Goal: Task Accomplishment & Management: Manage account settings

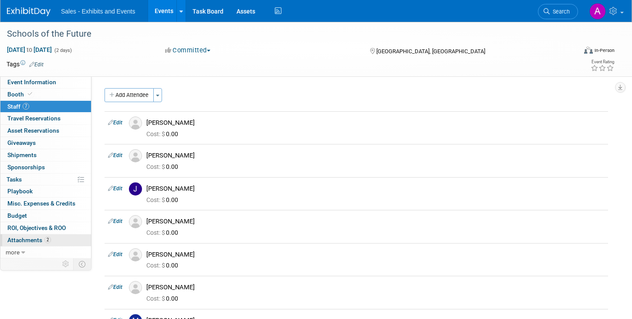
click at [33, 238] on span "Attachments 2" at bounding box center [29, 239] width 44 height 7
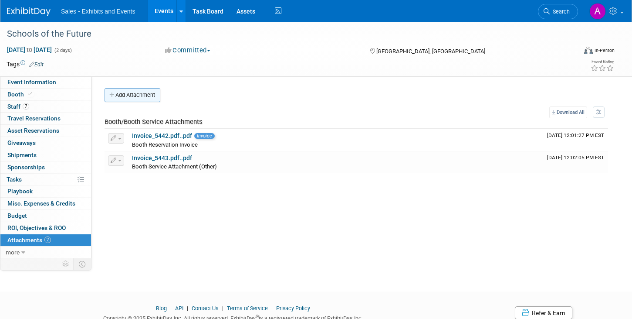
click at [136, 95] on button "Add Attachment" at bounding box center [133, 95] width 56 height 14
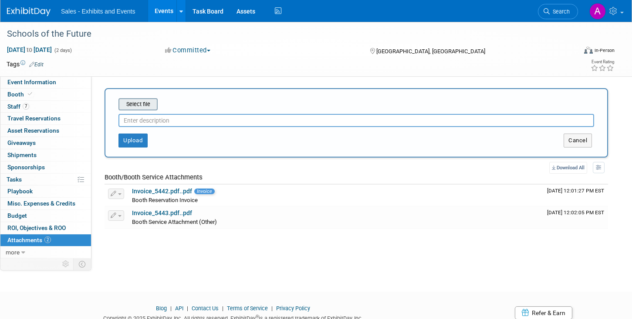
click at [150, 106] on input "file" at bounding box center [105, 104] width 104 height 10
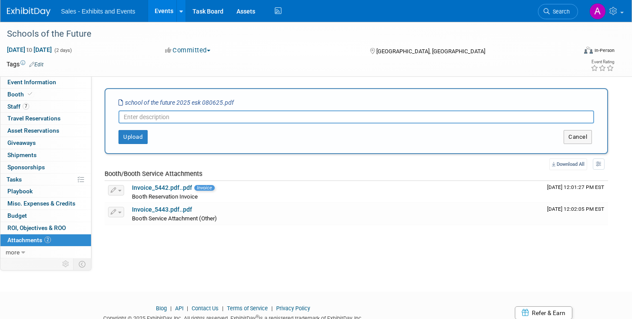
click at [187, 119] on input "text" at bounding box center [357, 116] width 476 height 13
type input "Exhibitor Kit"
click at [139, 135] on button "Upload" at bounding box center [133, 137] width 29 height 14
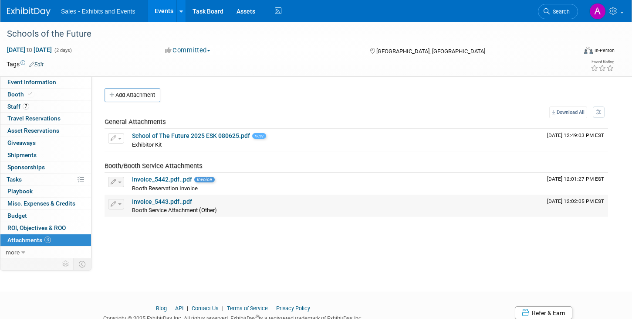
click at [160, 204] on link "Invoice_5443.pdf..pdf" at bounding box center [162, 201] width 60 height 7
click at [166, 180] on link "Invoice_5442.pdf..pdf" at bounding box center [162, 179] width 60 height 7
click at [31, 92] on icon at bounding box center [30, 94] width 4 height 5
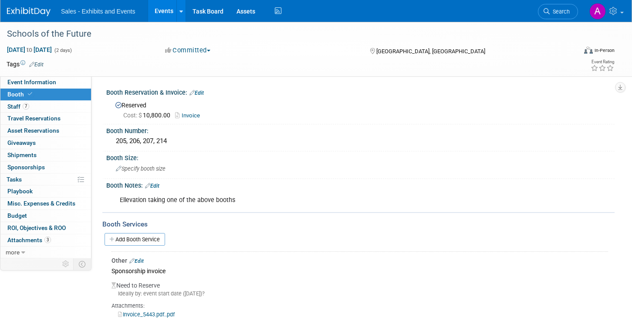
click at [229, 199] on div "Ellevation taking one of the above booths" at bounding box center [315, 199] width 403 height 17
click at [157, 184] on link "Edit" at bounding box center [152, 186] width 14 height 6
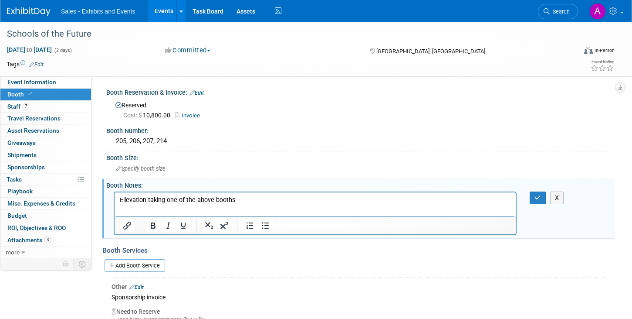
click at [168, 199] on p "Ellevation taking one of the above booths" at bounding box center [315, 199] width 391 height 9
drag, startPoint x: 241, startPoint y: 198, endPoint x: 167, endPoint y: 196, distance: 74.6
click at [167, 196] on p "Ellevation taking one of the above booths" at bounding box center [315, 199] width 391 height 9
click at [537, 194] on icon "button" at bounding box center [538, 197] width 7 height 6
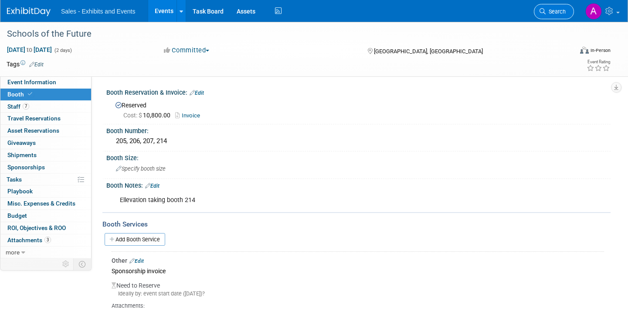
click at [554, 9] on span "Search" at bounding box center [556, 11] width 20 height 7
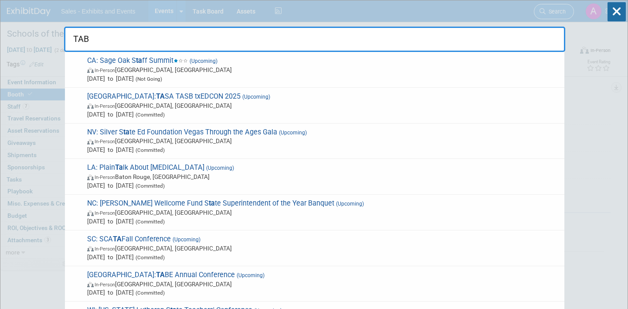
type input "TABE"
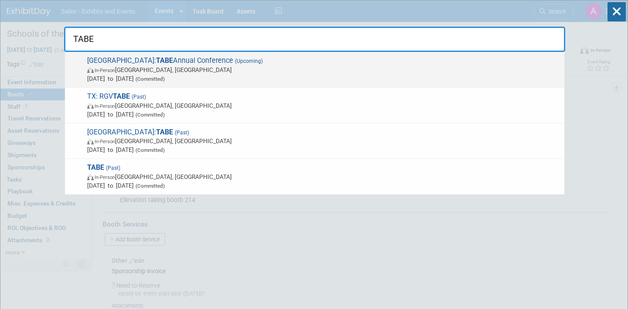
click at [251, 68] on span "In-Person [GEOGRAPHIC_DATA], [GEOGRAPHIC_DATA]" at bounding box center [323, 69] width 473 height 9
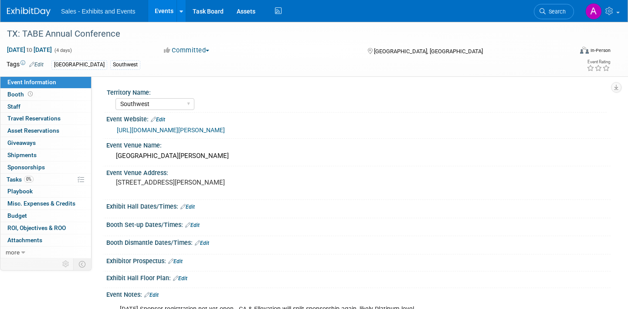
select select "Southwest"
